Goal: Find specific page/section: Find specific page/section

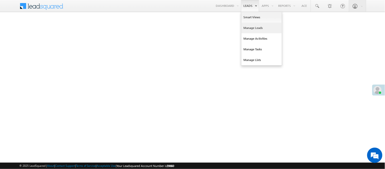
click at [262, 26] on link "Manage Leads" at bounding box center [261, 28] width 41 height 11
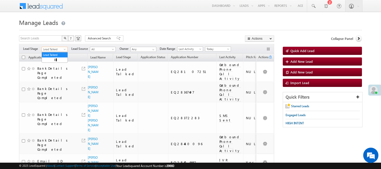
click at [46, 50] on span "Lead Talked" at bounding box center [54, 49] width 24 height 5
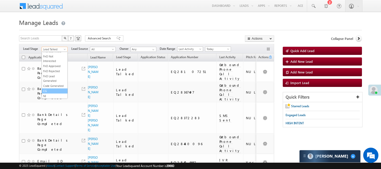
scroll to position [126, 0]
click at [54, 84] on link "Code Generated" at bounding box center [55, 86] width 26 height 5
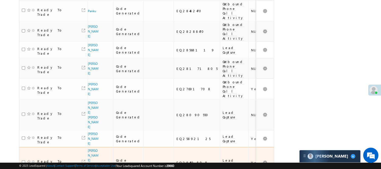
scroll to position [376, 0]
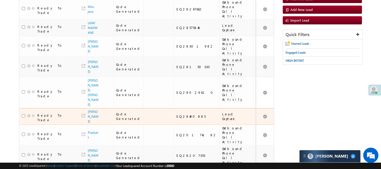
scroll to position [18, 0]
